Goal: Information Seeking & Learning: Compare options

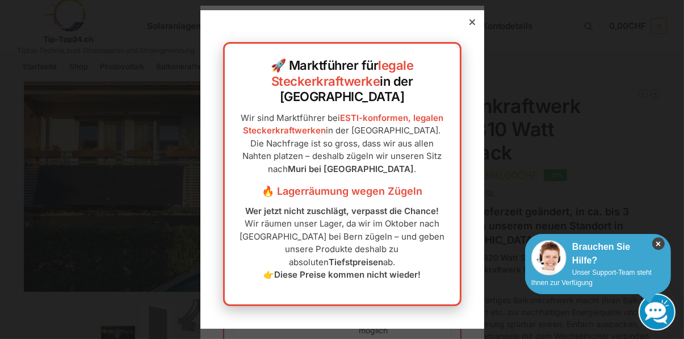
click at [662, 245] on icon "×" at bounding box center [658, 243] width 12 height 12
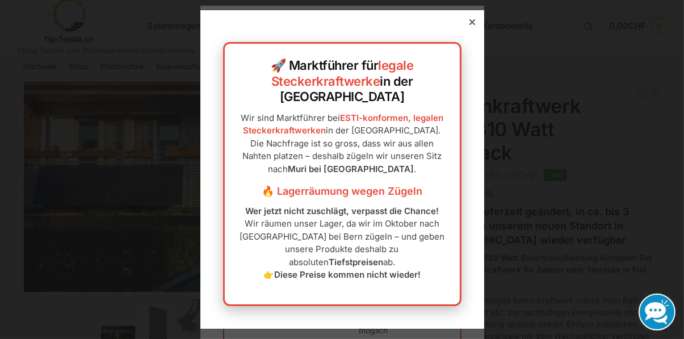
click at [471, 25] on icon at bounding box center [473, 22] width 6 height 6
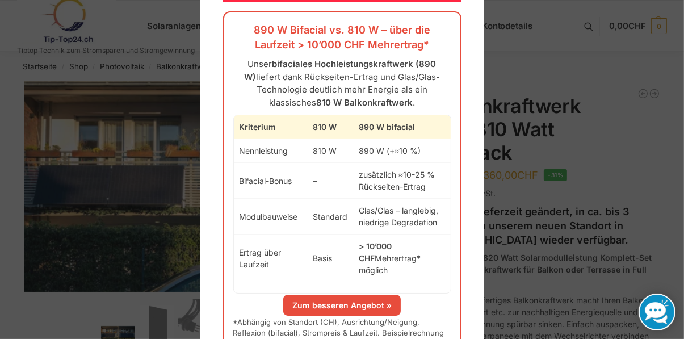
scroll to position [98, 0]
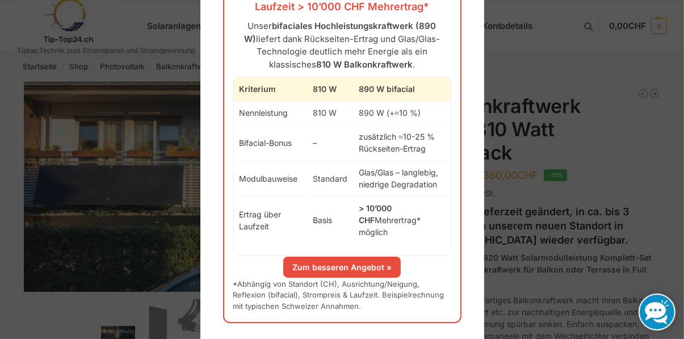
click at [364, 257] on link "Zum besseren Angebot »" at bounding box center [342, 267] width 118 height 21
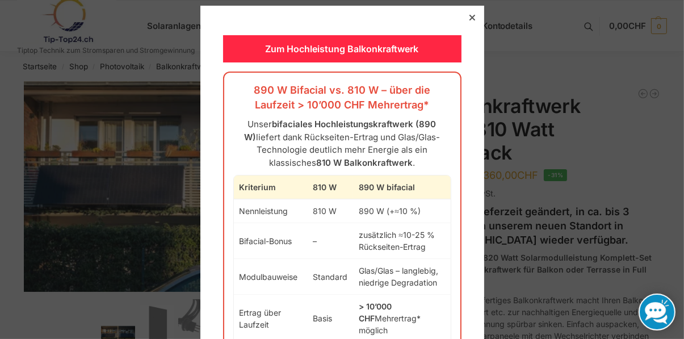
click at [470, 20] on icon at bounding box center [472, 18] width 6 height 6
